Goal: Task Accomplishment & Management: Complete application form

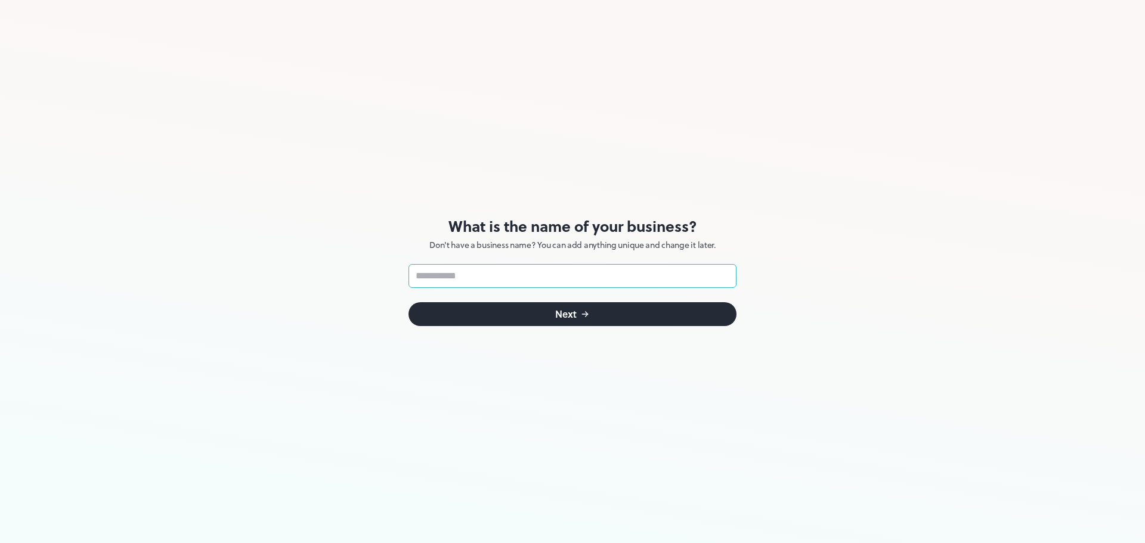
click at [643, 277] on input "text" at bounding box center [573, 276] width 328 height 24
click at [654, 307] on button "Next" at bounding box center [573, 314] width 328 height 24
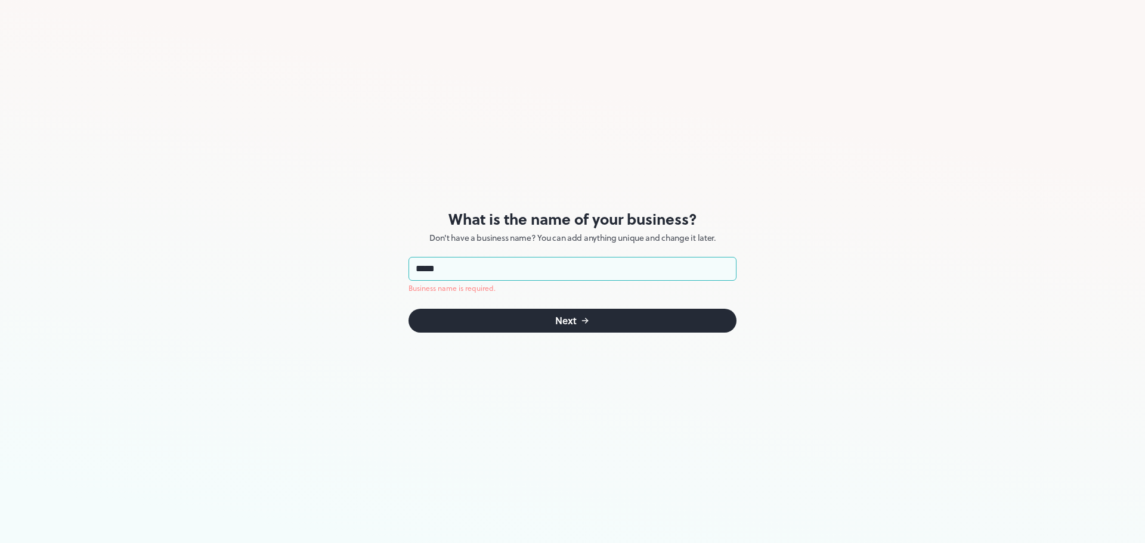
type input "******"
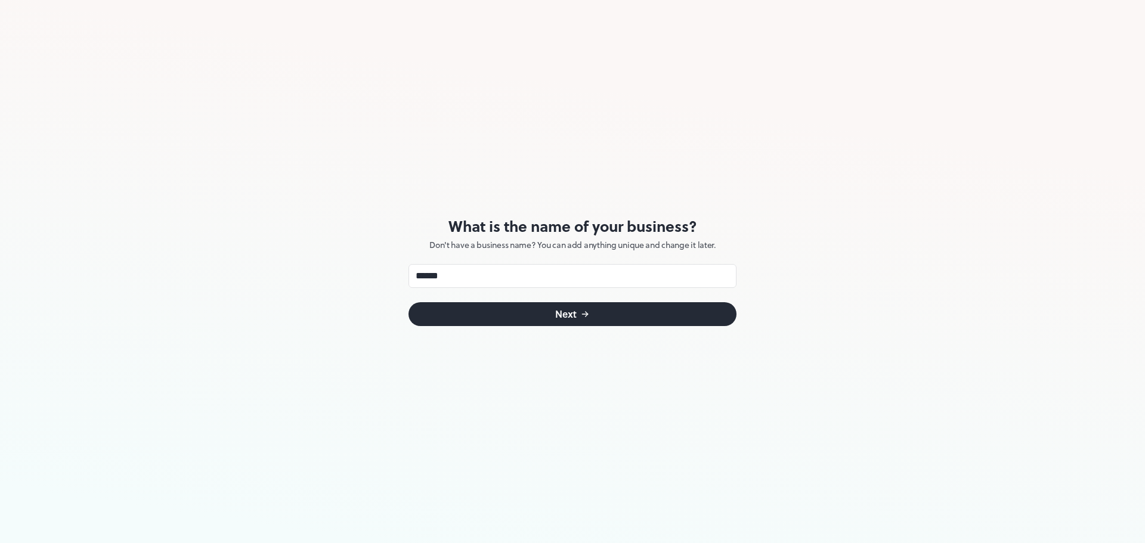
click at [639, 317] on button "Next" at bounding box center [573, 314] width 328 height 24
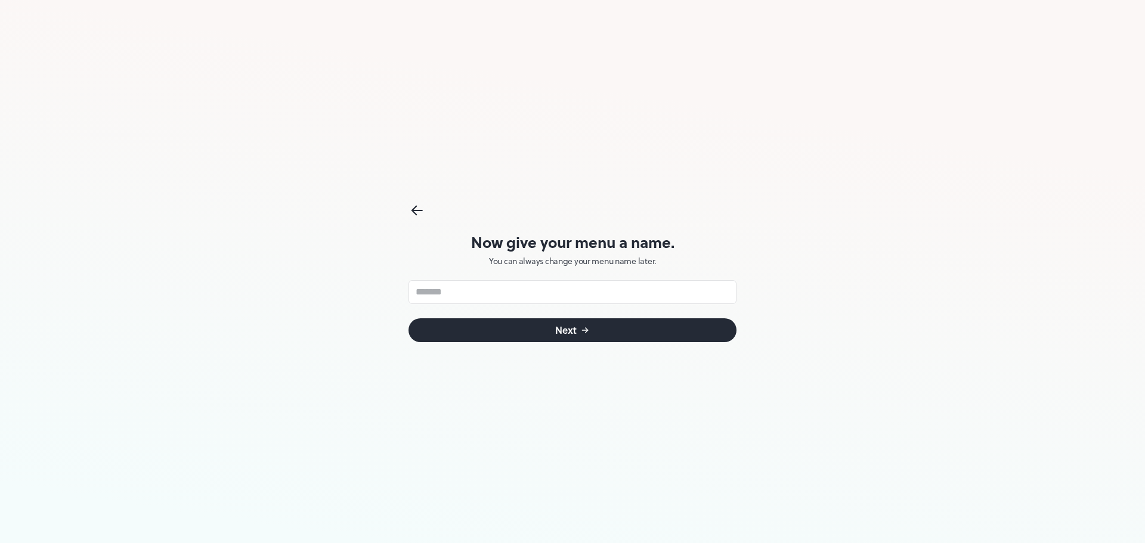
click at [415, 212] on icon at bounding box center [414, 213] width 4 height 4
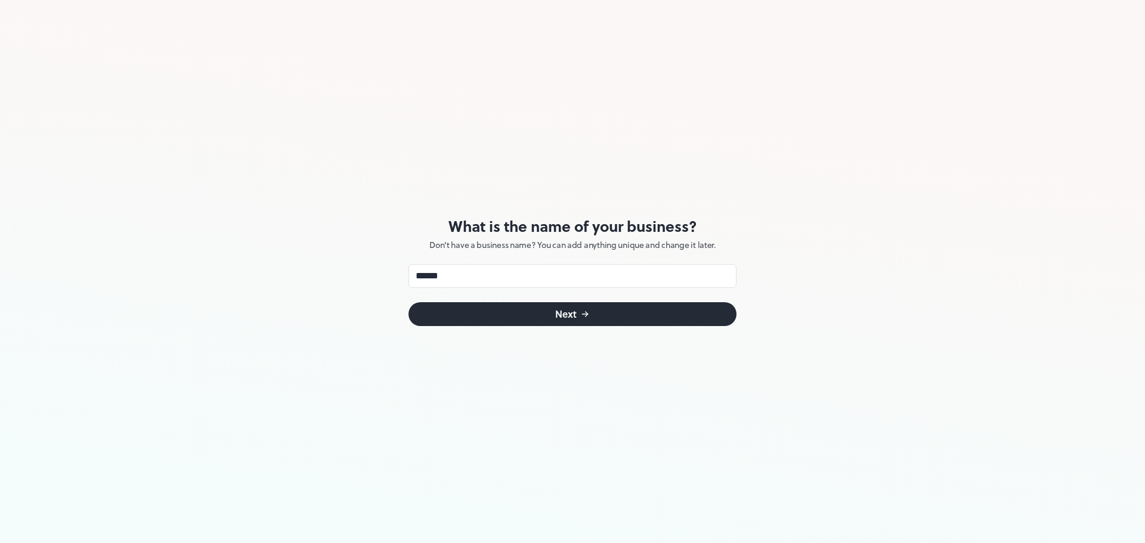
drag, startPoint x: 415, startPoint y: 212, endPoint x: 422, endPoint y: 215, distance: 8.3
click at [415, 212] on div "What is the name of your business? Don't have a business name? You can add anyt…" at bounding box center [573, 271] width 328 height 543
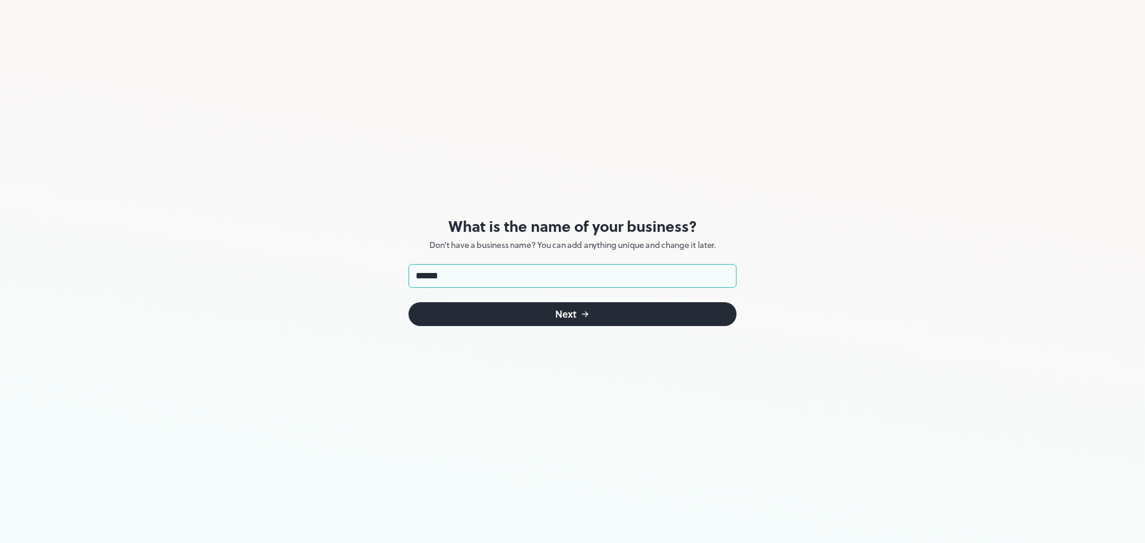
drag, startPoint x: 485, startPoint y: 275, endPoint x: 317, endPoint y: 274, distance: 167.6
click at [317, 274] on div "What is the name of your business? Don't have a business name? You can add anyt…" at bounding box center [572, 271] width 1145 height 543
type input "******"
click button "Next" at bounding box center [573, 314] width 328 height 24
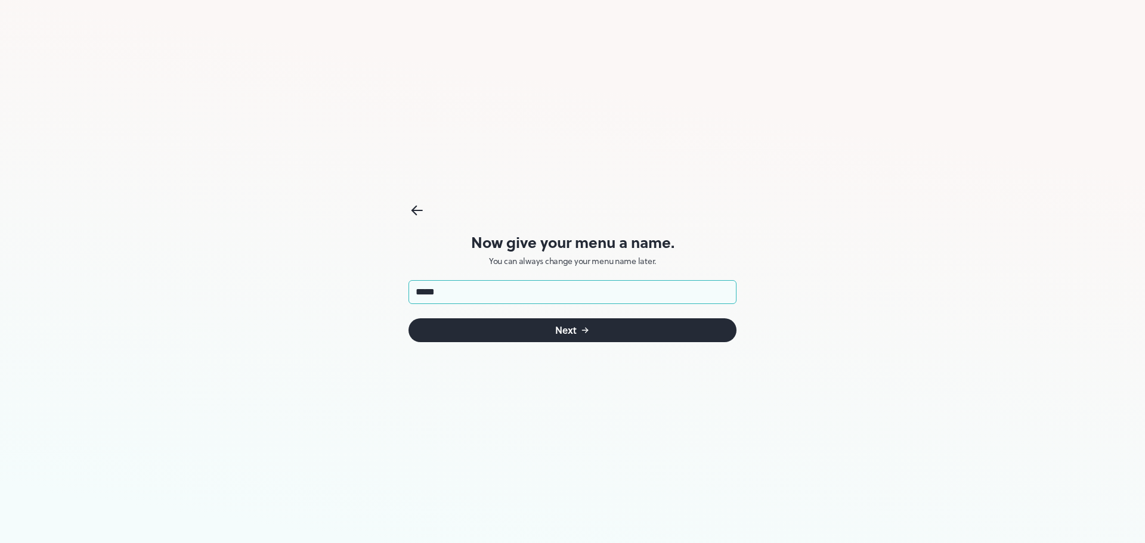
type input "******"
click button "Next" at bounding box center [573, 330] width 328 height 24
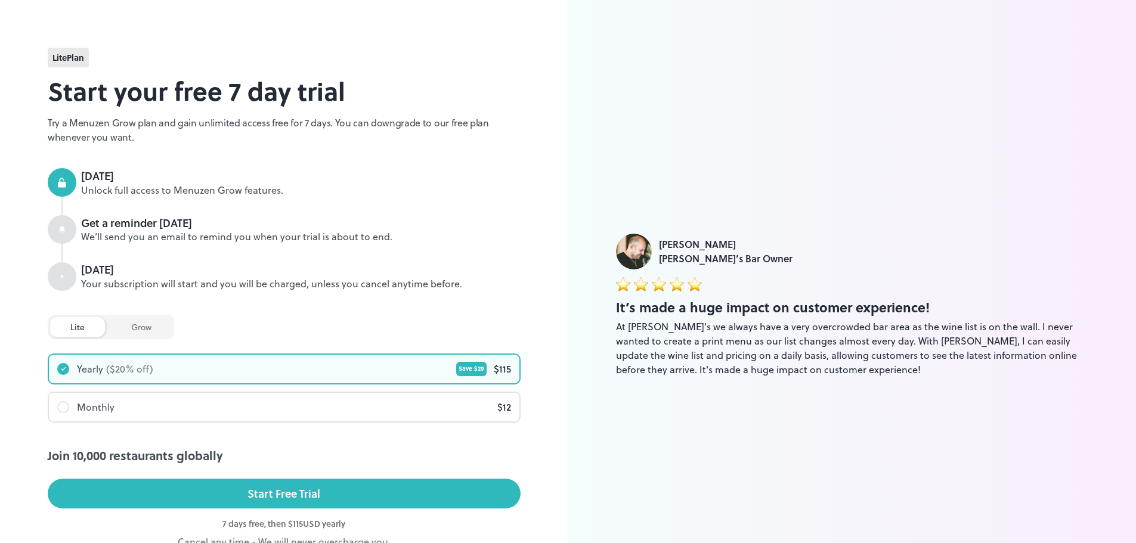
scroll to position [67, 0]
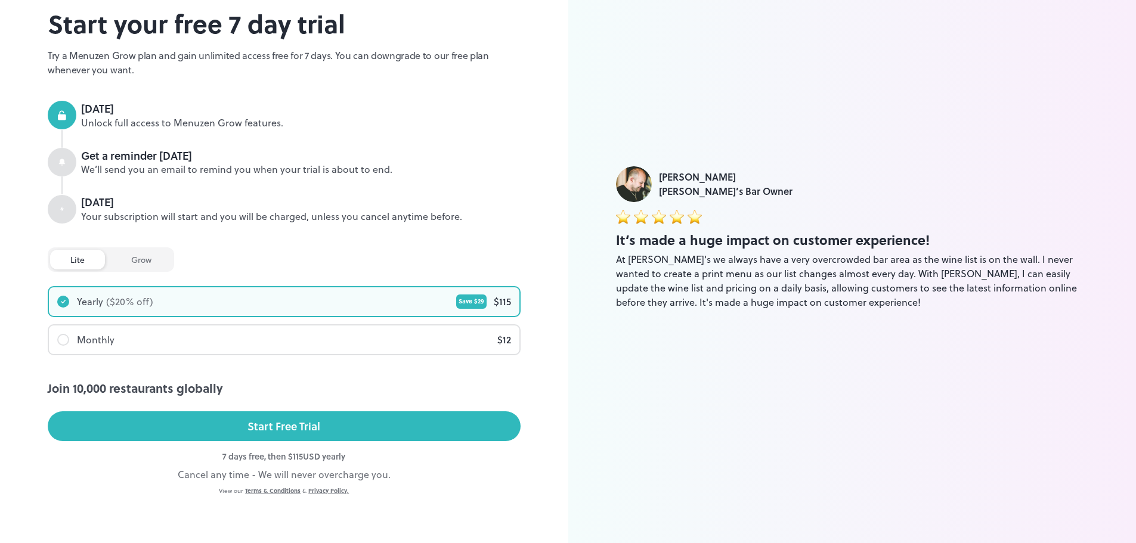
click at [1003, 461] on div "Luke Foyle Juanita’s Bar Owner It’s made a huge impact on customer experience! …" at bounding box center [852, 238] width 568 height 611
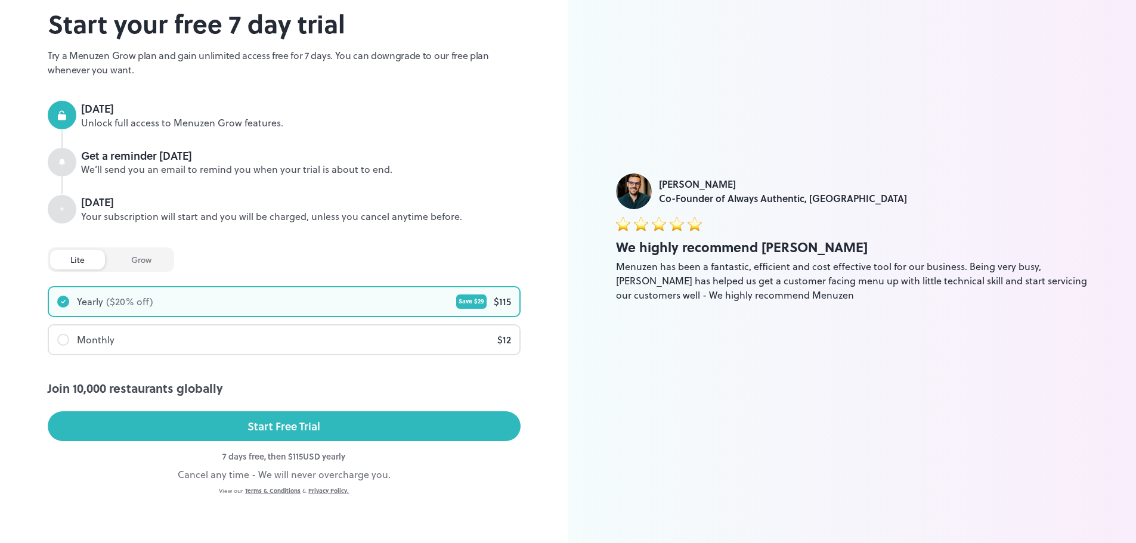
click at [24, 164] on div "lite Plan Start your free 7 day trial Try a Menuzen Grow plan and gain unlimite…" at bounding box center [284, 238] width 568 height 611
